Goal: Navigation & Orientation: Find specific page/section

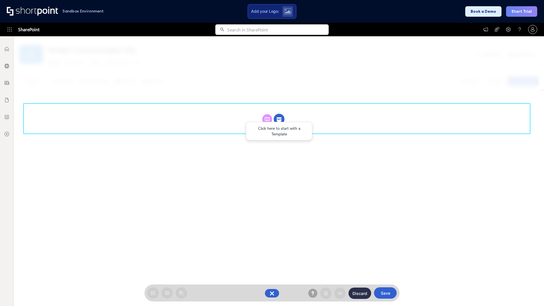
click at [279, 114] on circle at bounding box center [279, 119] width 11 height 11
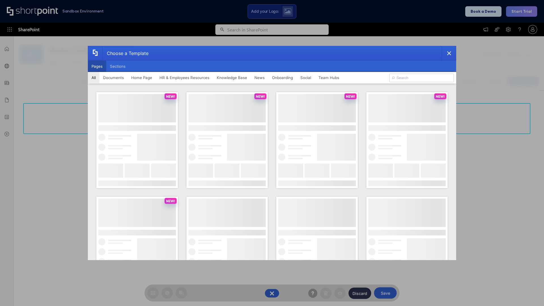
scroll to position [78, 0]
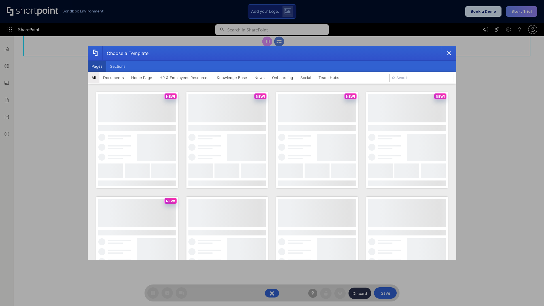
click at [97, 66] on button "Pages" at bounding box center [97, 66] width 18 height 11
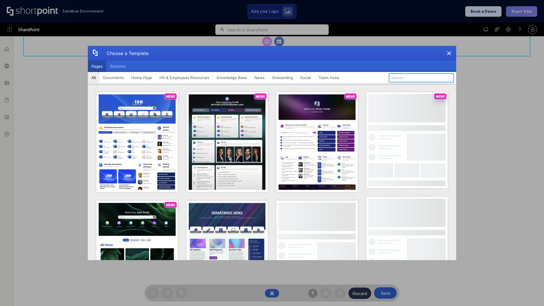
type input "Onboarding 1"
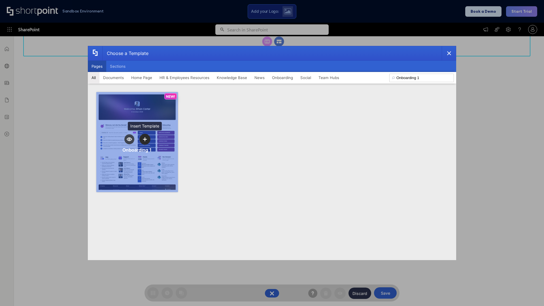
click at [145, 139] on icon "template selector" at bounding box center [145, 139] width 4 height 4
